Goal: Book appointment/travel/reservation

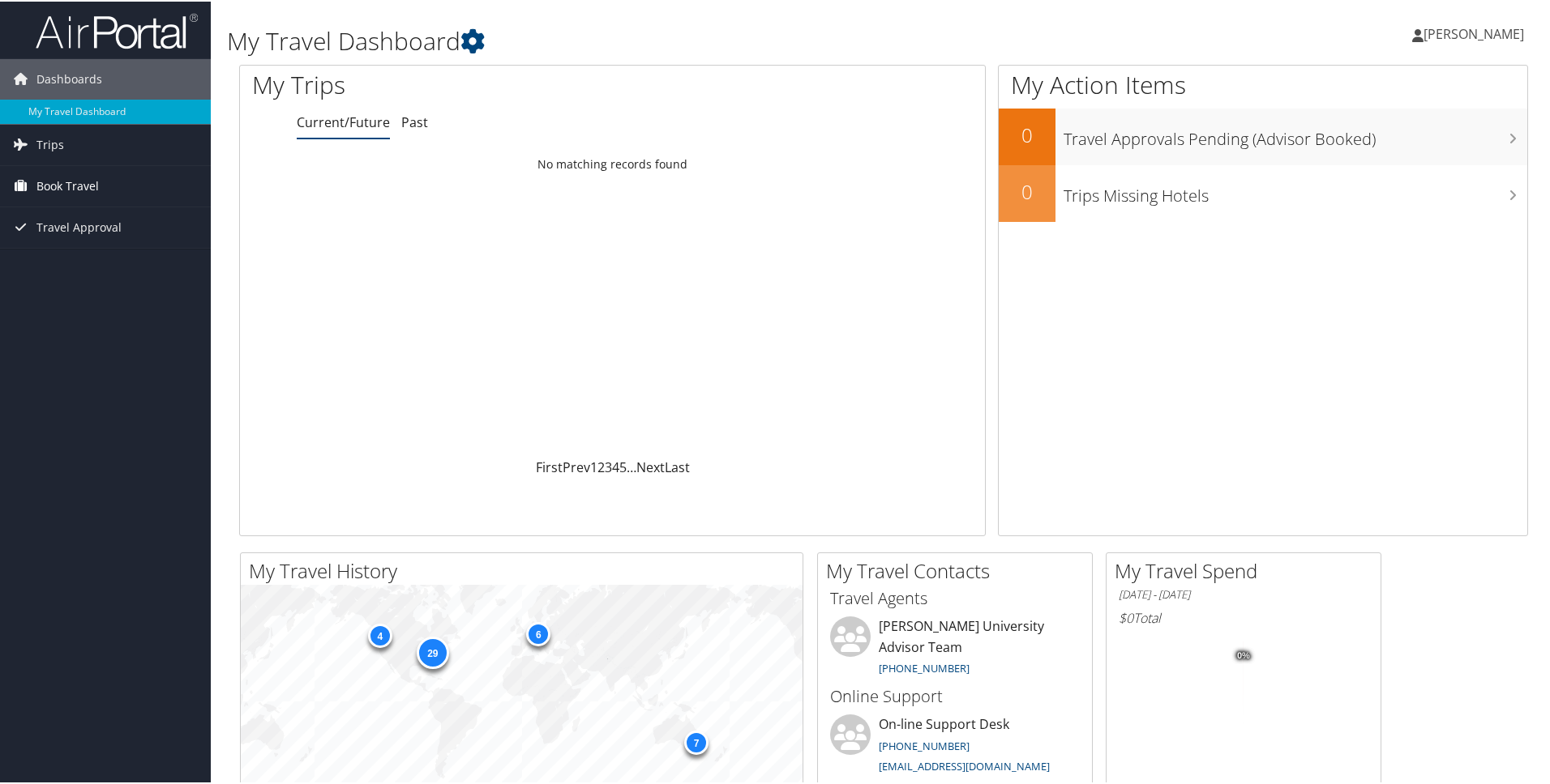
click at [85, 185] on span "Book Travel" at bounding box center [67, 185] width 62 height 40
click at [93, 236] on link "Book/Manage Online Trips" at bounding box center [106, 242] width 211 height 25
